Goal: Task Accomplishment & Management: Manage account settings

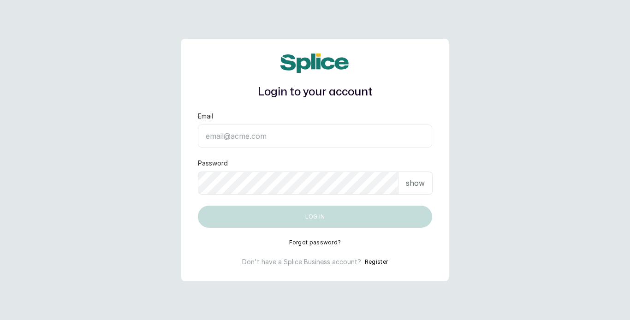
type input "ameeraabraham@hotmail.com"
click at [424, 187] on p "show" at bounding box center [415, 183] width 19 height 11
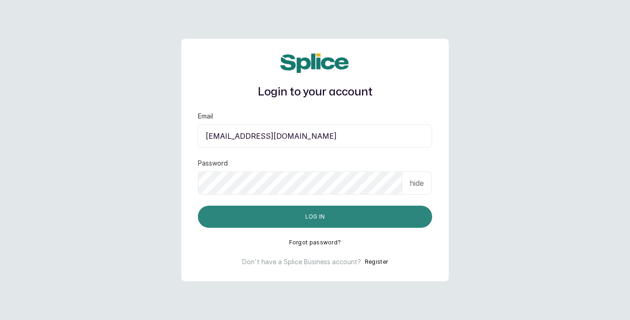
click at [369, 212] on button "Log in" at bounding box center [315, 217] width 234 height 22
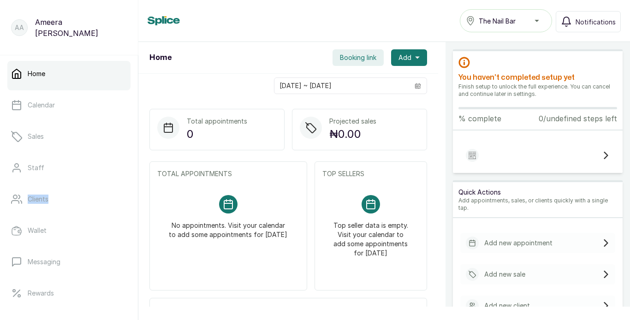
click at [131, 194] on div "Home Calendar Sales Staff Clients Wallet Messaging Rewards Catalogue Money Repo…" at bounding box center [69, 183] width 138 height 256
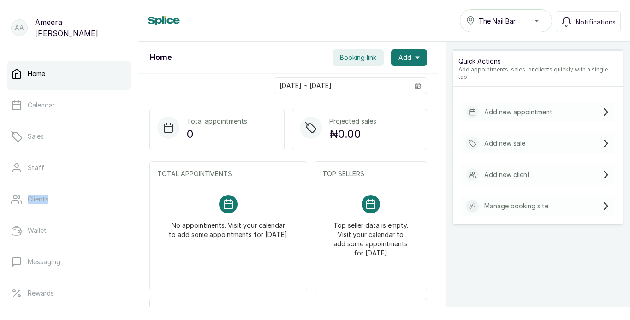
scroll to position [88, 0]
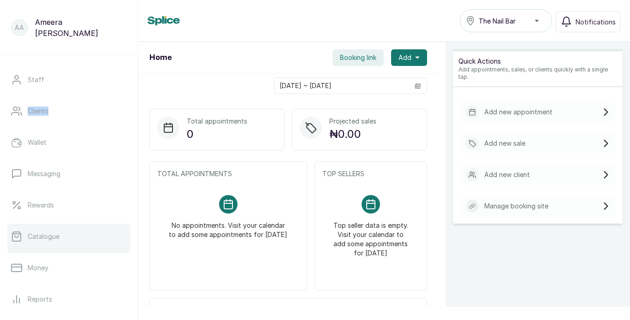
click at [77, 242] on link "Catalogue" at bounding box center [68, 237] width 123 height 26
